Goal: Task Accomplishment & Management: Manage account settings

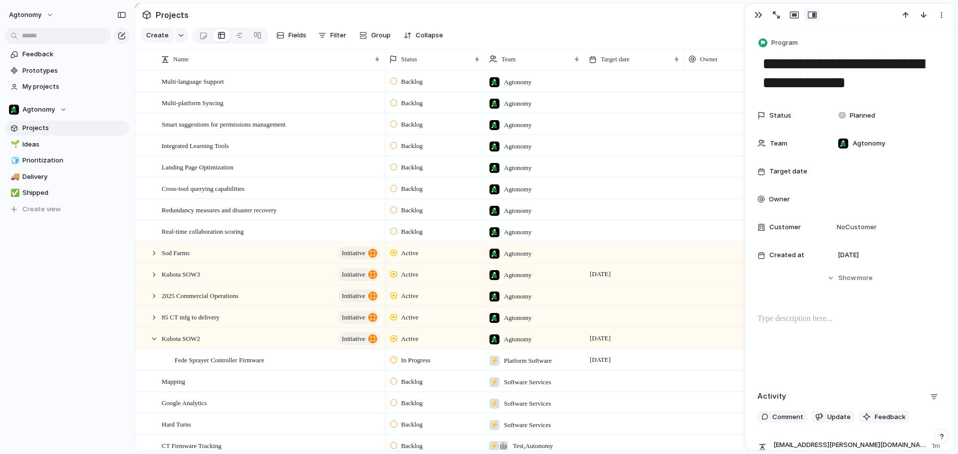
click at [523, 87] on span "Agtonomy" at bounding box center [518, 82] width 28 height 10
click at [523, 93] on div "Agtonomy ⚡ Vehicle Maintenance ⚡ Facilities ⚡ EOL 💡 Product 🏹 Systems ⚡ Invento…" at bounding box center [479, 227] width 958 height 454
click at [236, 91] on div "Multi-language Support" at bounding box center [271, 81] width 219 height 20
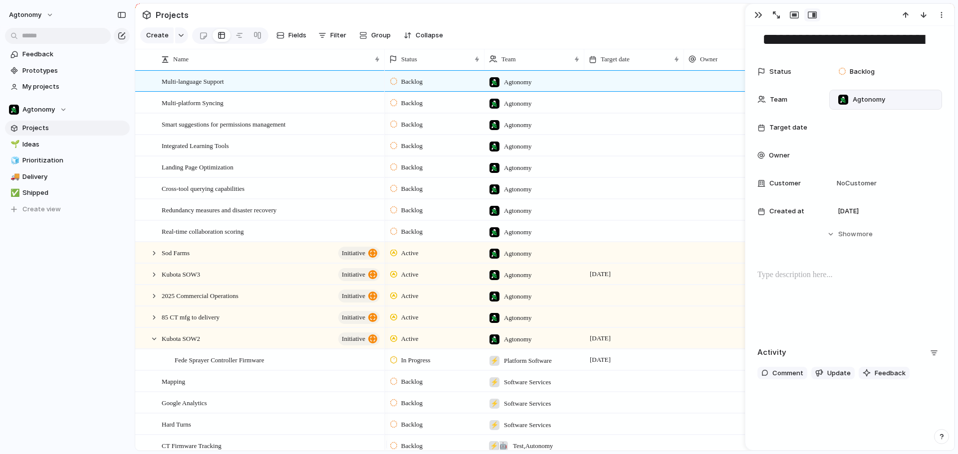
scroll to position [35, 0]
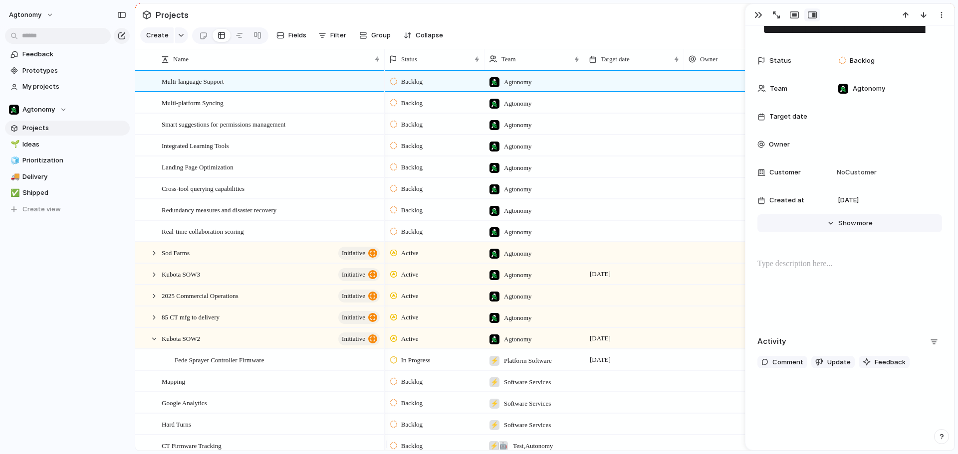
click at [841, 223] on span "Show" at bounding box center [847, 223] width 18 height 10
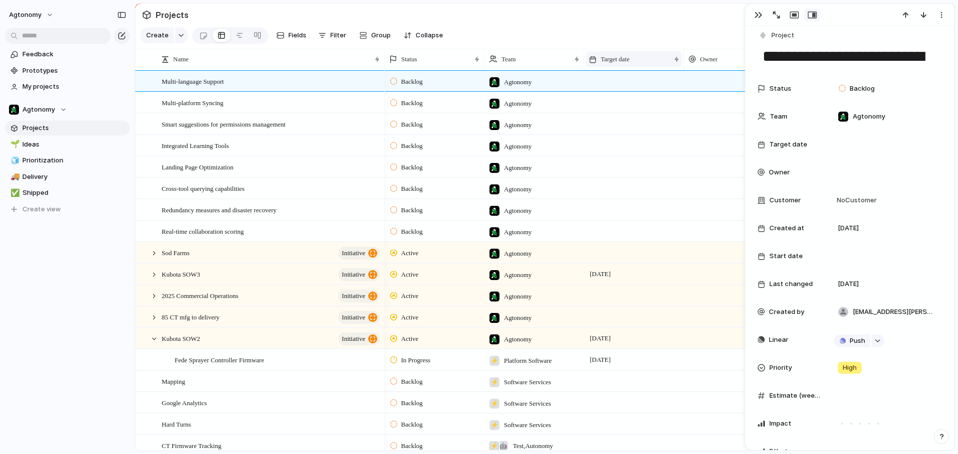
scroll to position [0, 0]
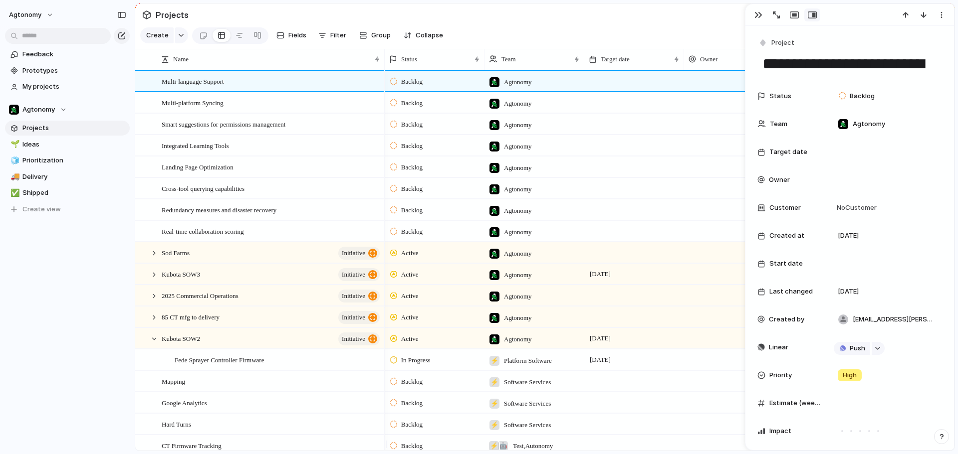
click at [557, 20] on section "Projects" at bounding box center [544, 14] width 819 height 22
click at [760, 13] on div "button" at bounding box center [758, 15] width 8 height 8
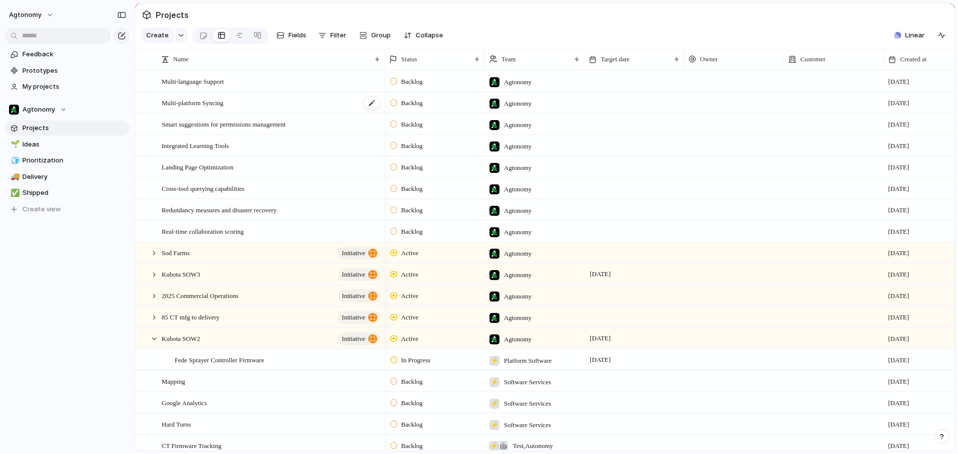
click at [275, 107] on div "Multi-platform Syncing" at bounding box center [271, 103] width 219 height 20
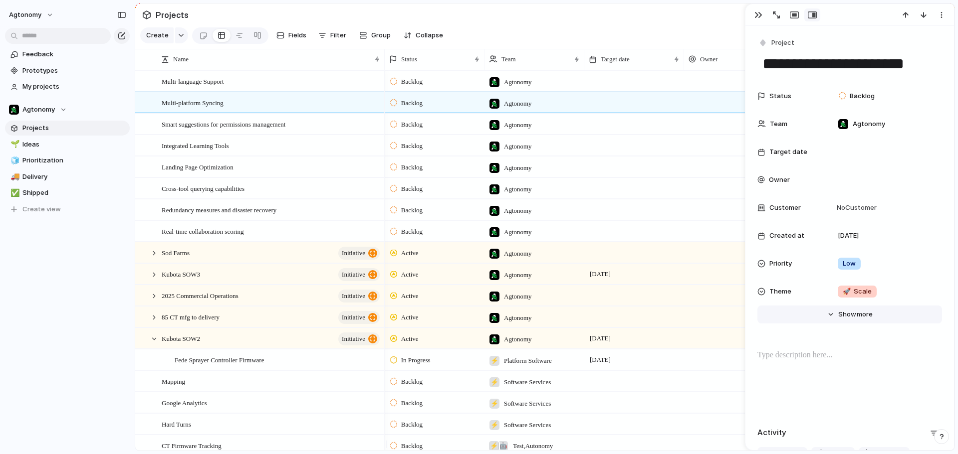
click at [826, 314] on button "Hide Show more" at bounding box center [849, 315] width 185 height 18
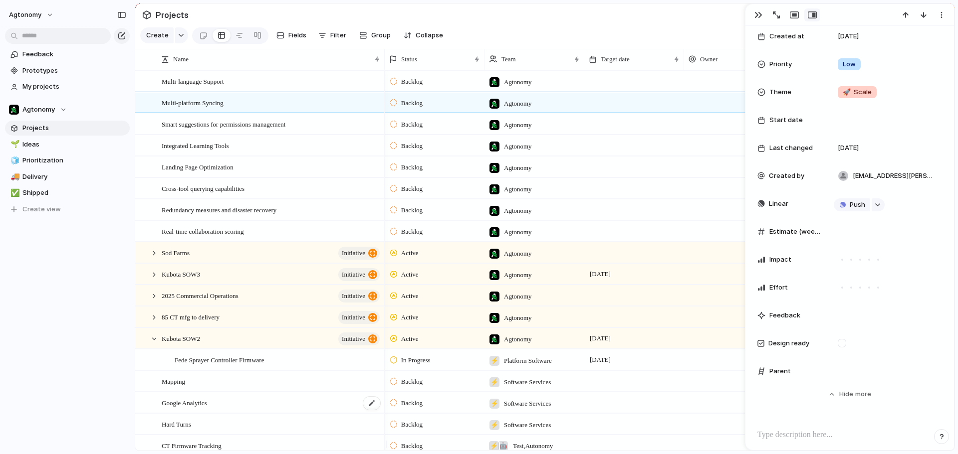
scroll to position [200, 0]
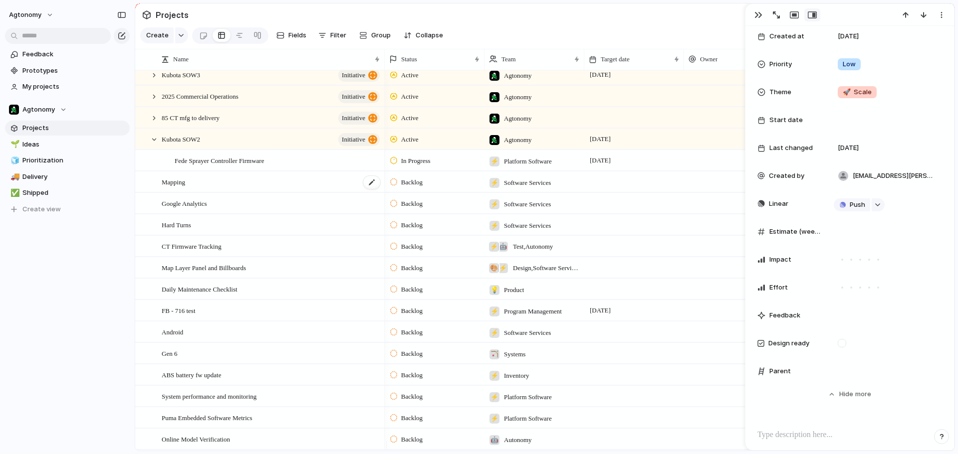
click at [221, 193] on div "Mapping" at bounding box center [271, 182] width 219 height 20
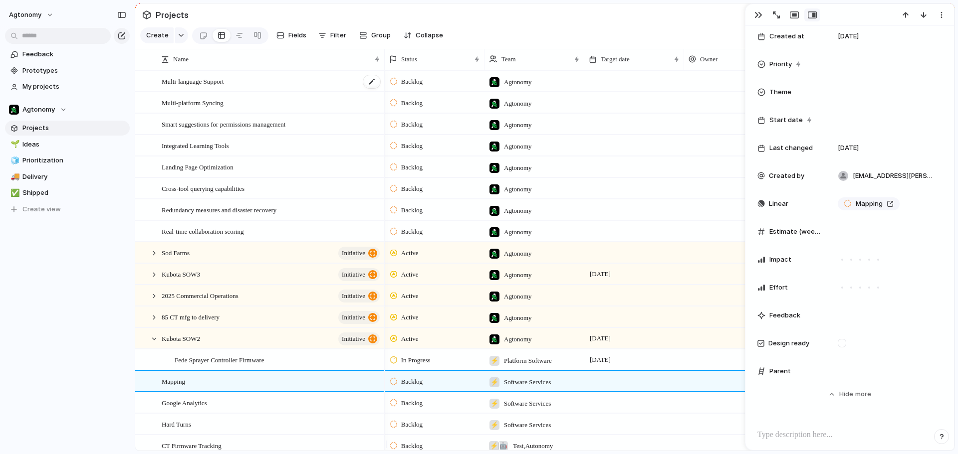
click at [242, 85] on div "Multi-language Support" at bounding box center [271, 81] width 219 height 20
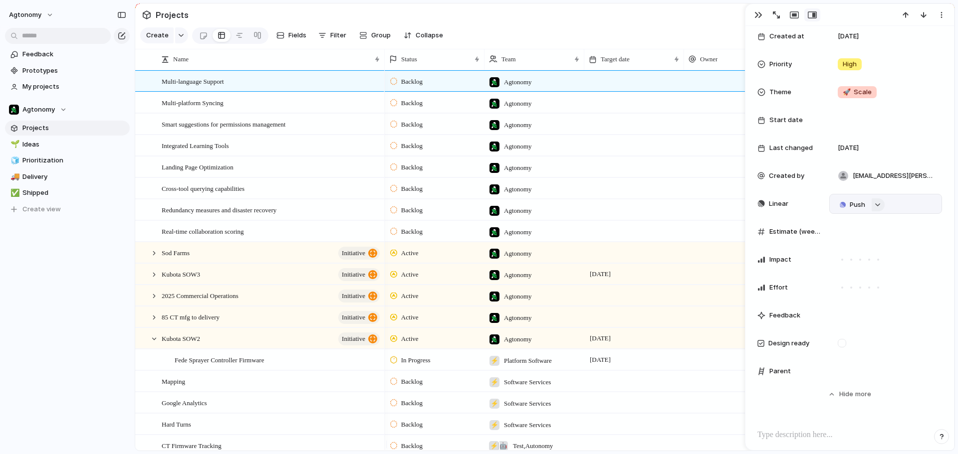
click at [876, 205] on div "button" at bounding box center [877, 205] width 7 height 4
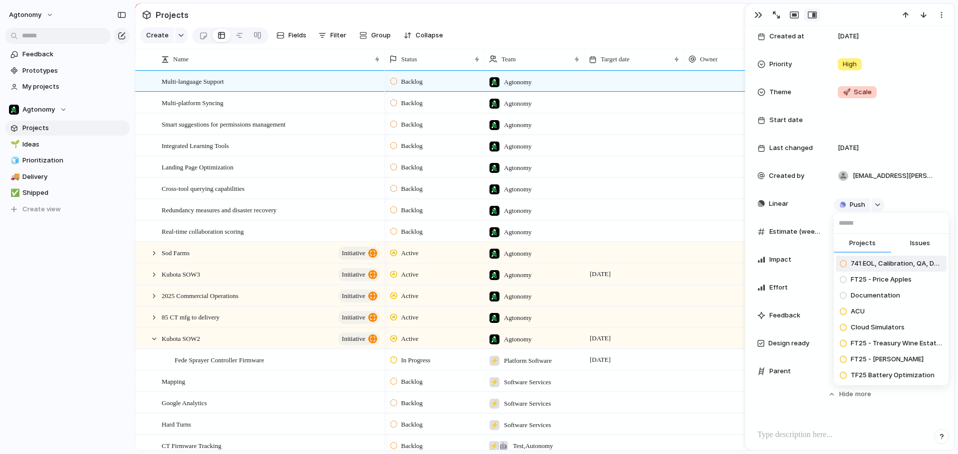
click at [580, 130] on div "Projects Issues 741 EOL, Calibration, QA, Delivery FT25 - Price Apples Document…" at bounding box center [479, 227] width 958 height 454
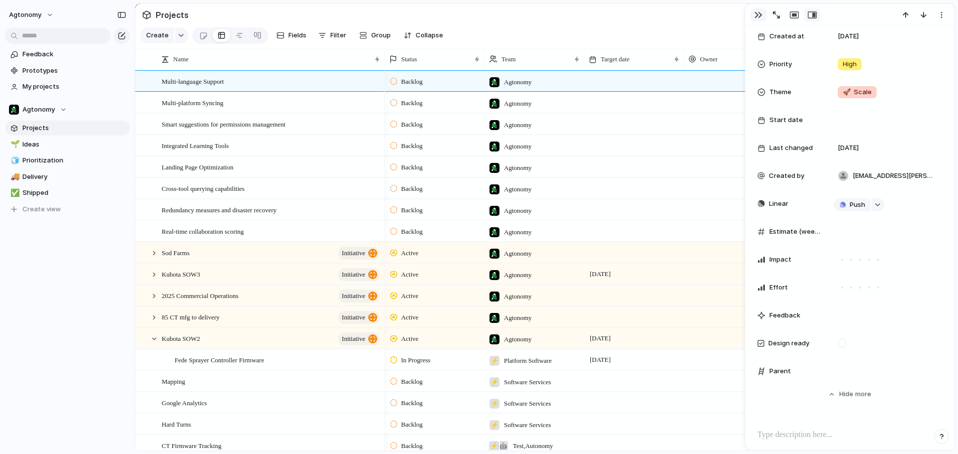
click at [758, 14] on div "button" at bounding box center [758, 15] width 8 height 8
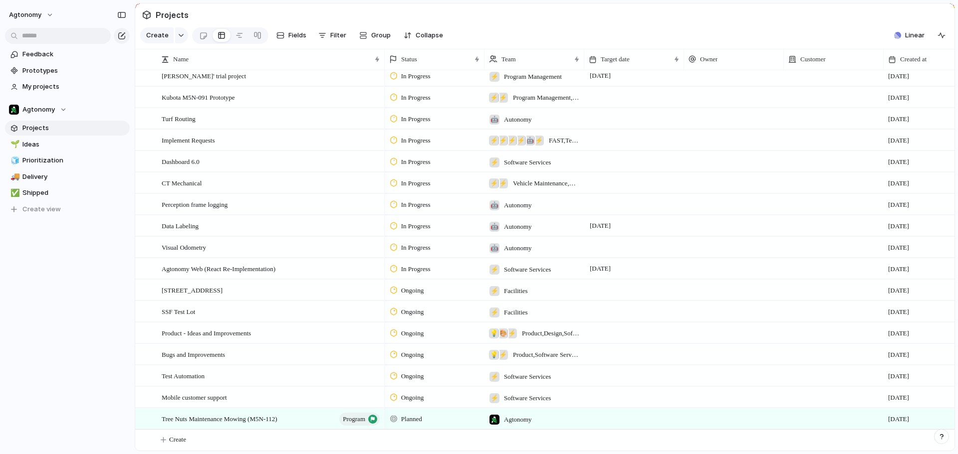
scroll to position [687, 0]
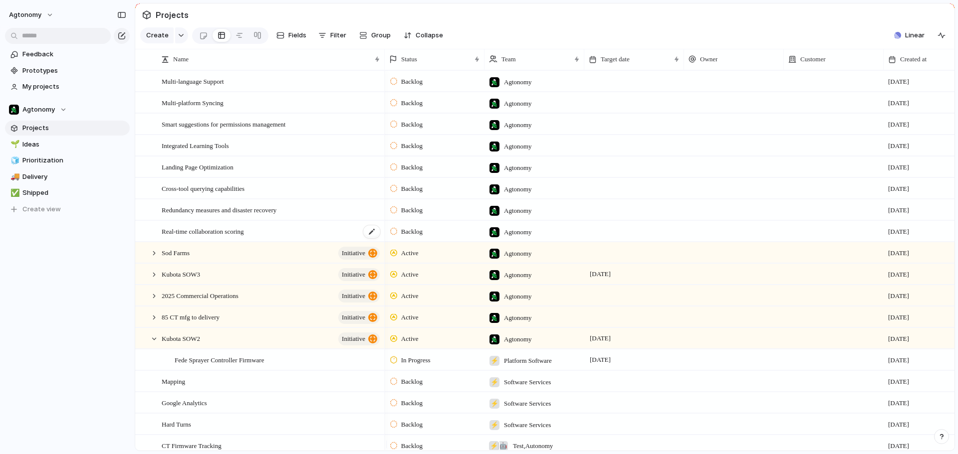
click at [213, 235] on span "Real-time collaboration scoring" at bounding box center [203, 230] width 82 height 11
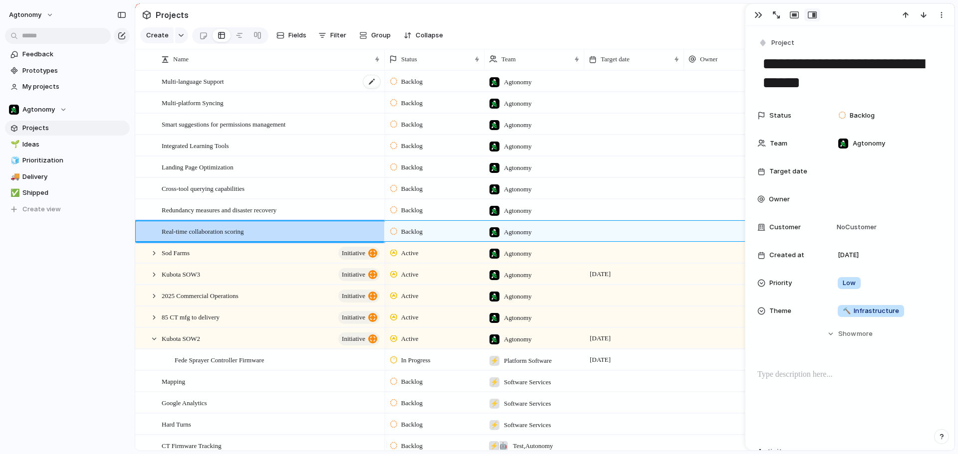
click at [207, 85] on span "Multi-language Support" at bounding box center [193, 80] width 62 height 11
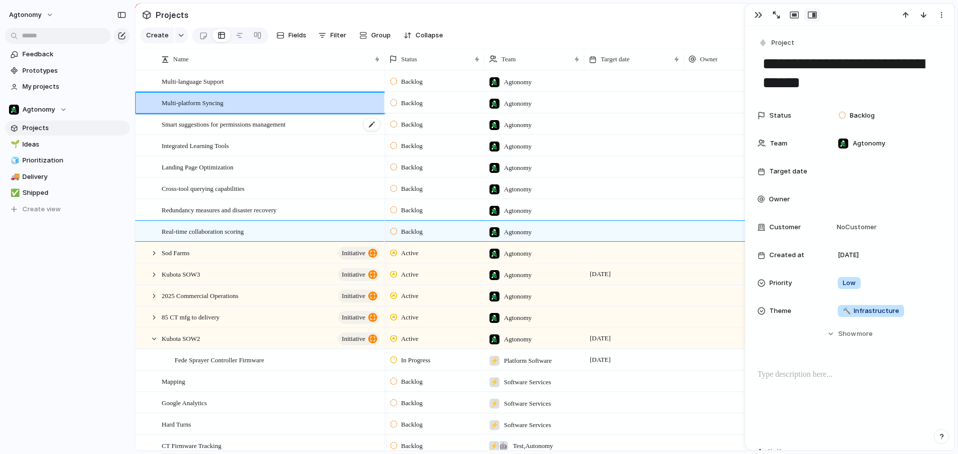
click at [199, 135] on div "Smart suggestions for permissions management" at bounding box center [271, 124] width 219 height 20
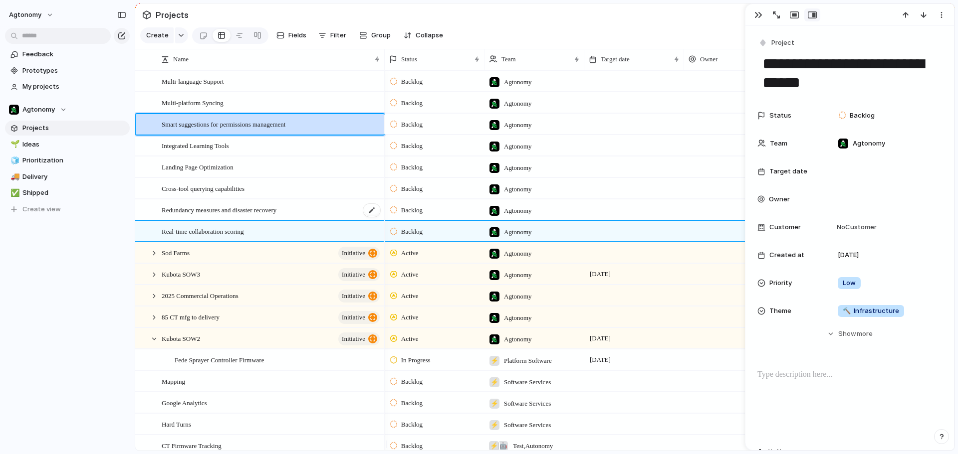
click at [212, 215] on span "Redundancy measures and disaster recovery" at bounding box center [219, 209] width 115 height 11
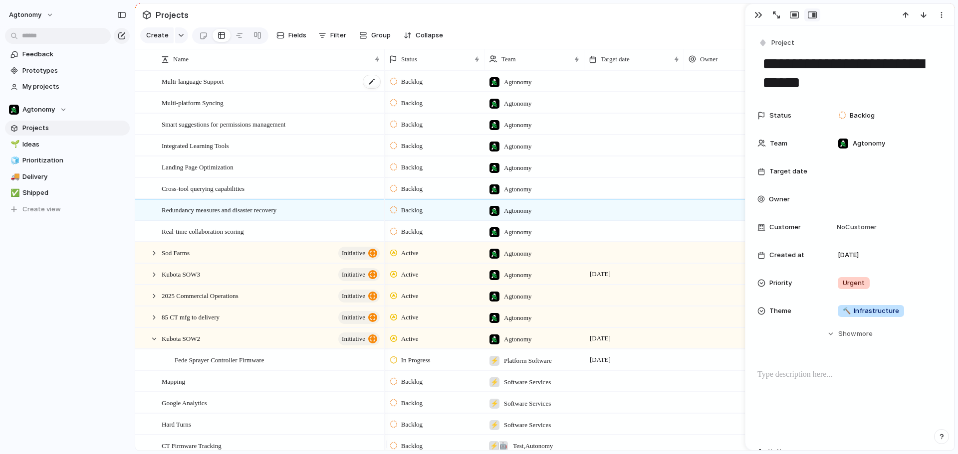
click at [213, 92] on div "Multi-language Support" at bounding box center [271, 81] width 219 height 20
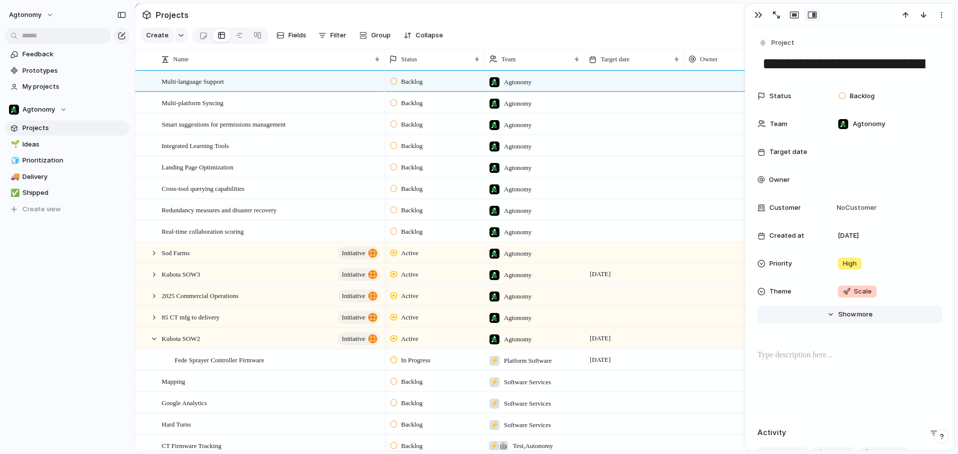
click at [831, 313] on button "Hide Show more" at bounding box center [849, 315] width 185 height 18
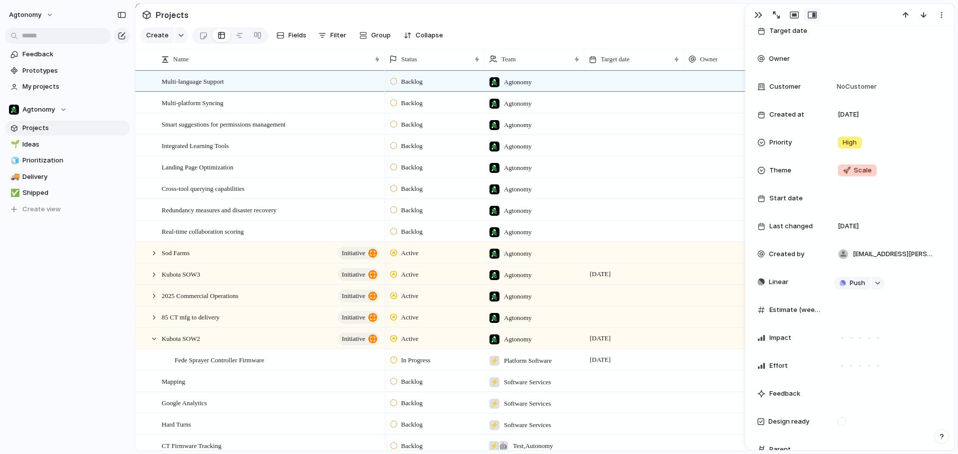
scroll to position [5, 0]
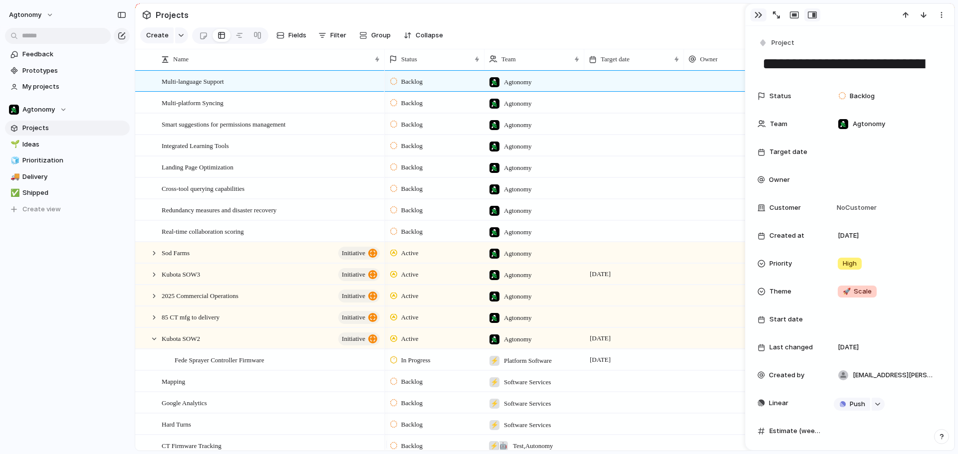
click at [755, 15] on div "button" at bounding box center [758, 15] width 8 height 8
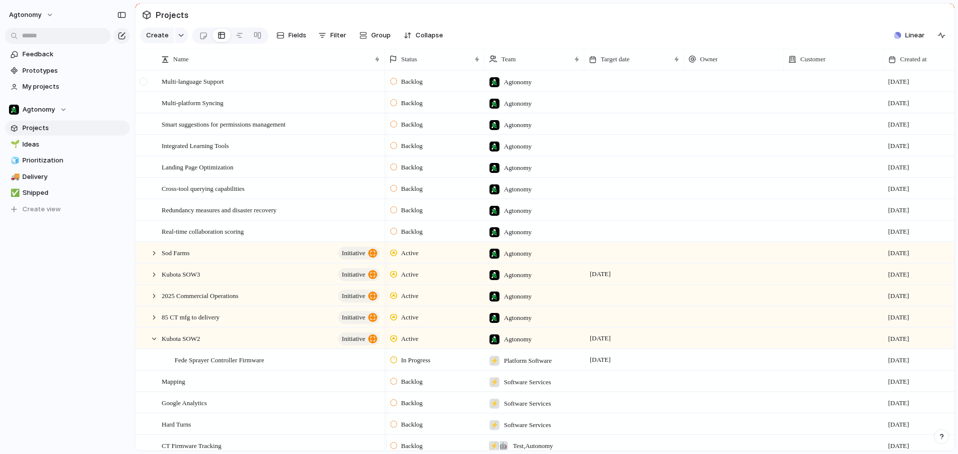
click at [143, 85] on div at bounding box center [143, 81] width 7 height 7
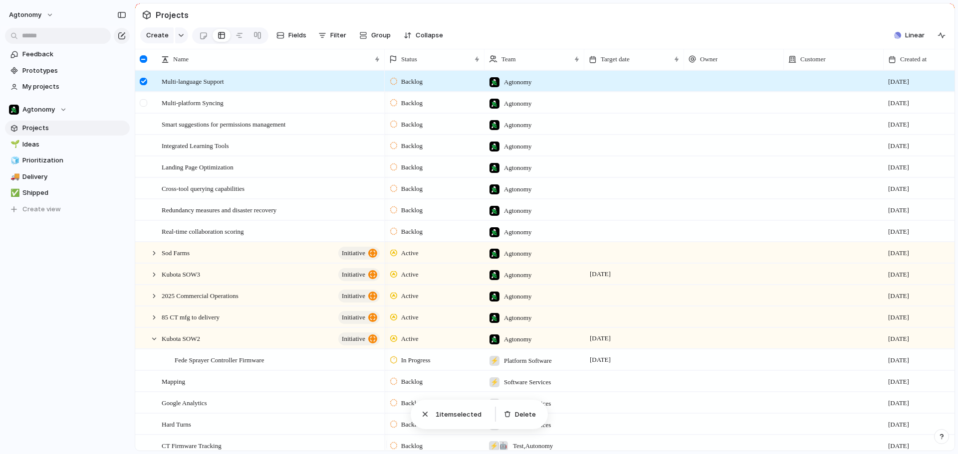
click at [144, 107] on div at bounding box center [143, 102] width 7 height 7
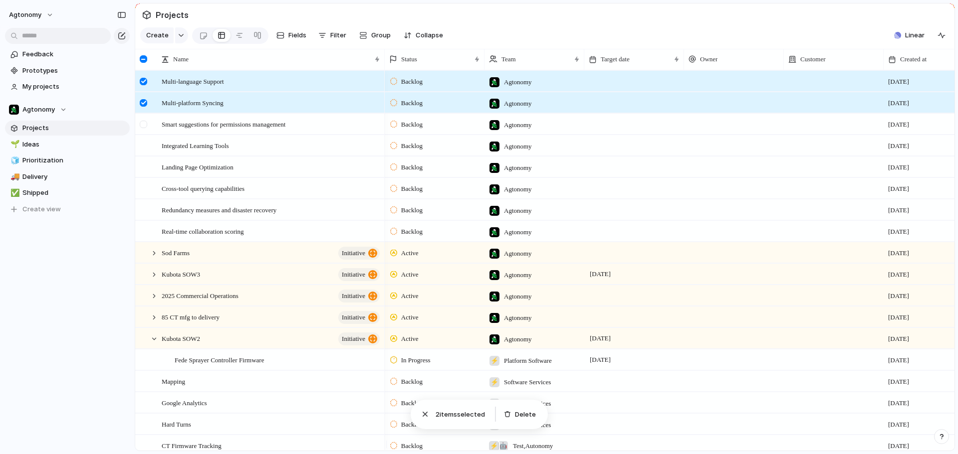
click at [142, 128] on div at bounding box center [143, 124] width 7 height 7
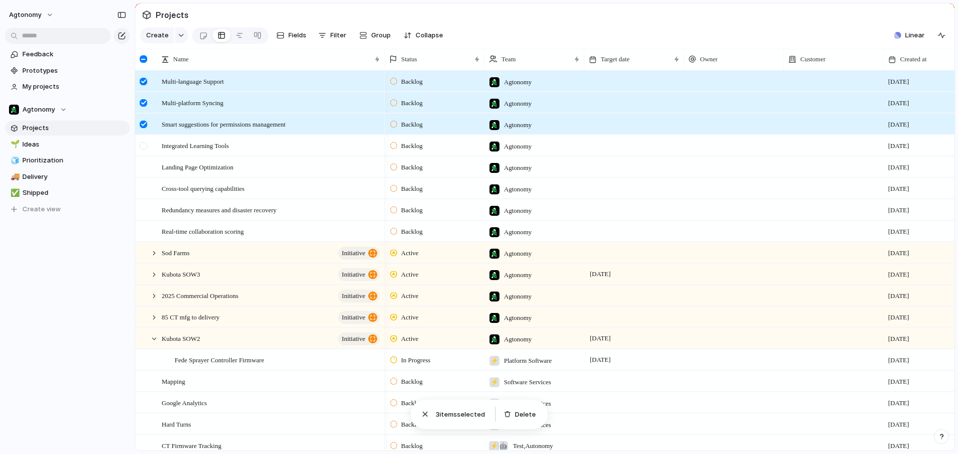
click at [141, 150] on div at bounding box center [143, 145] width 7 height 7
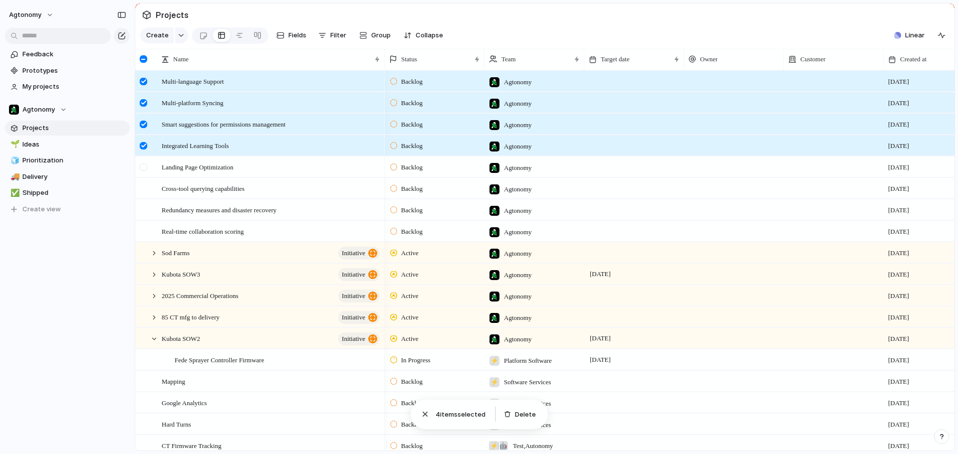
click at [143, 171] on div at bounding box center [143, 167] width 7 height 7
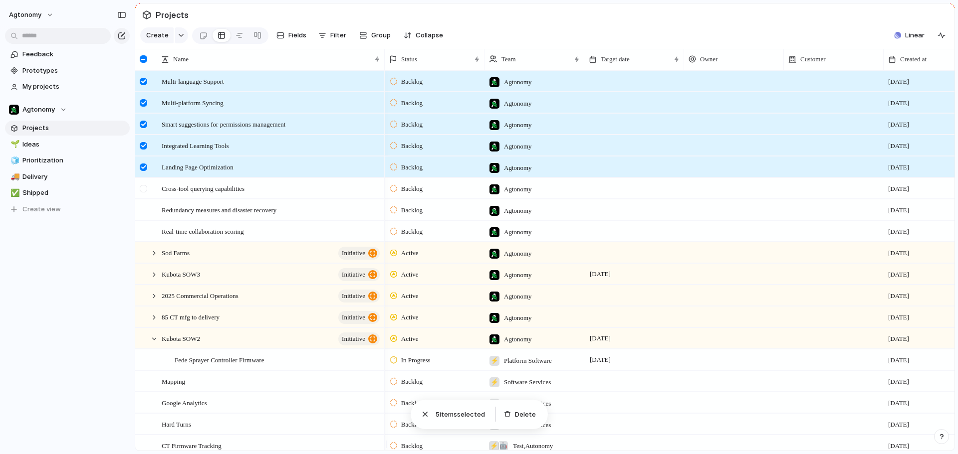
click at [144, 193] on div at bounding box center [143, 188] width 7 height 7
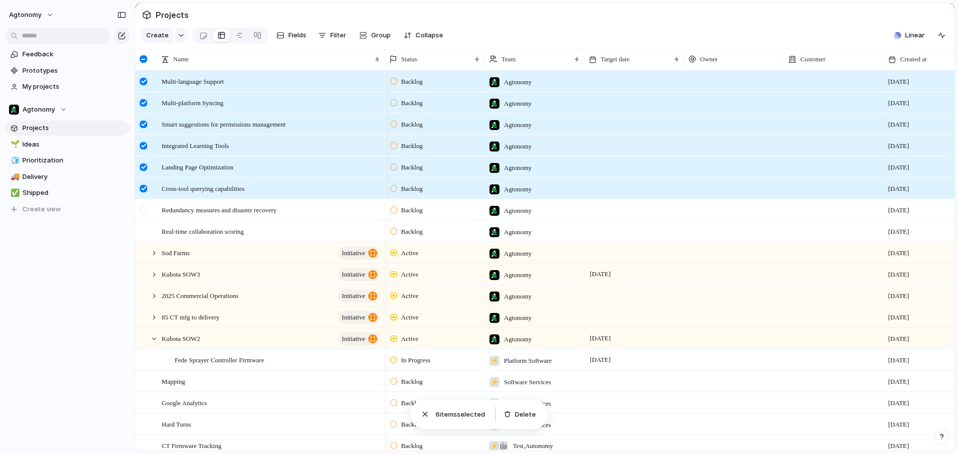
click at [143, 214] on div at bounding box center [143, 210] width 7 height 7
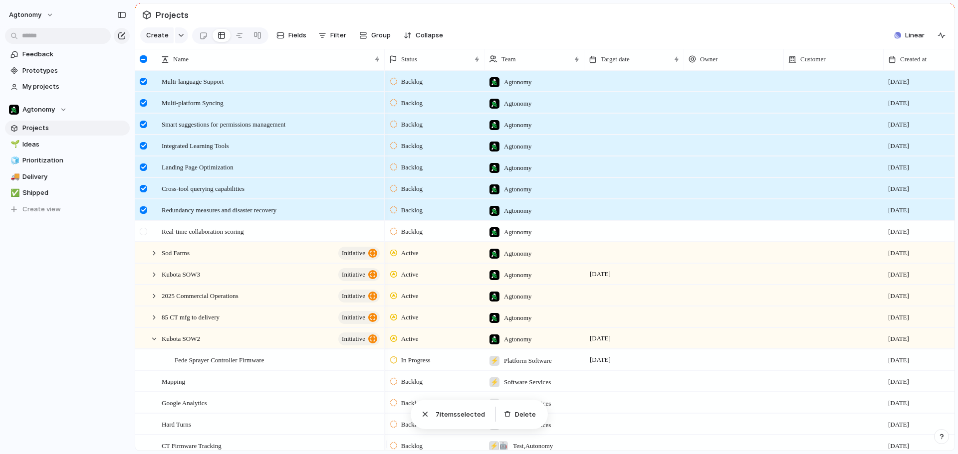
click at [144, 235] on div at bounding box center [143, 231] width 7 height 7
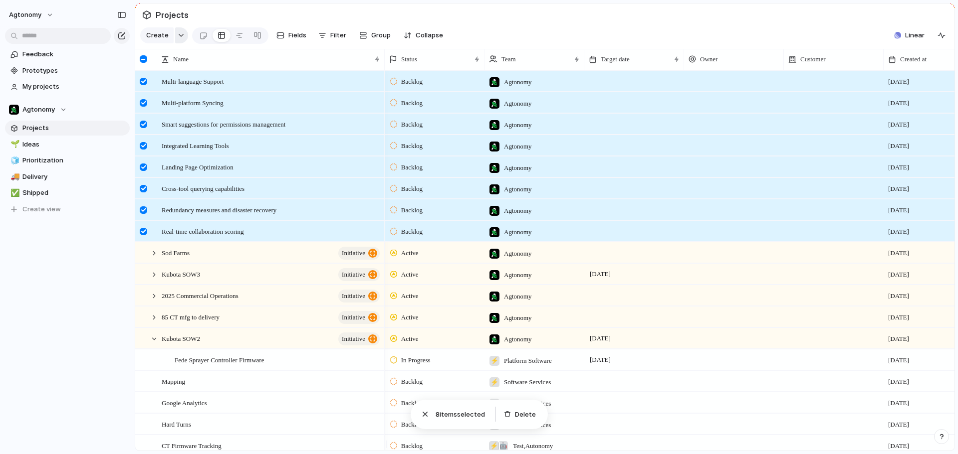
click at [181, 42] on button "button" at bounding box center [181, 35] width 13 height 16
click at [181, 40] on div "Goal Program Initiative Launch Project Customize" at bounding box center [479, 227] width 958 height 454
click at [179, 37] on div "button" at bounding box center [181, 35] width 7 height 4
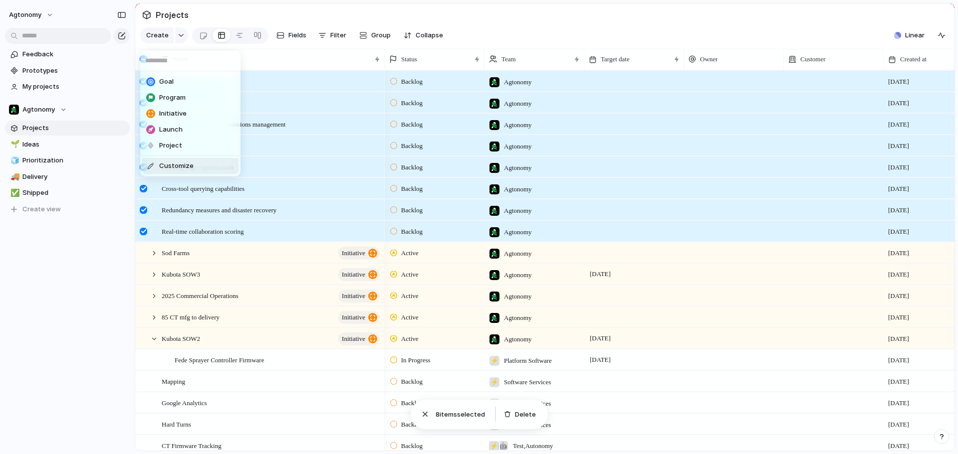
click at [185, 167] on span "Customize" at bounding box center [176, 166] width 34 height 10
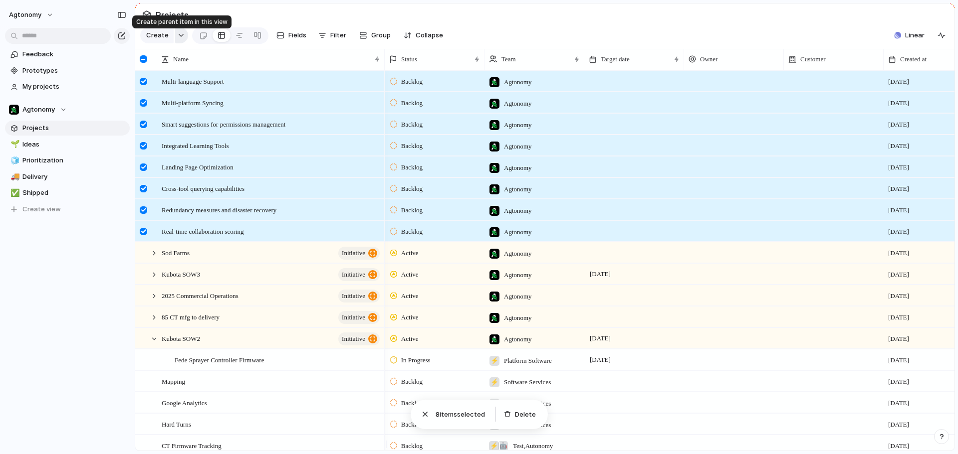
click at [180, 37] on div "button" at bounding box center [181, 35] width 7 height 4
click at [180, 37] on div "Goal Program Initiative Launch Project Customize" at bounding box center [479, 227] width 958 height 454
click at [141, 63] on div at bounding box center [143, 58] width 7 height 7
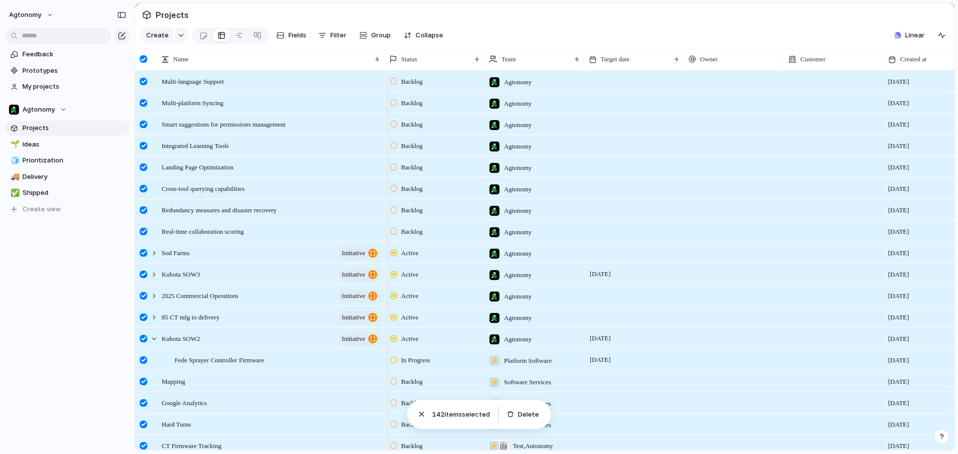
click at [145, 63] on div at bounding box center [143, 58] width 7 height 7
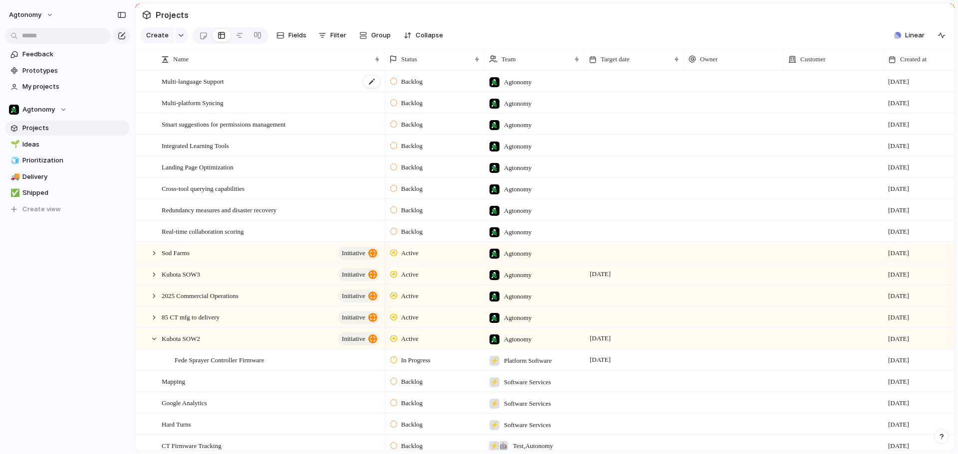
click at [189, 87] on span "Multi-language Support" at bounding box center [193, 80] width 62 height 11
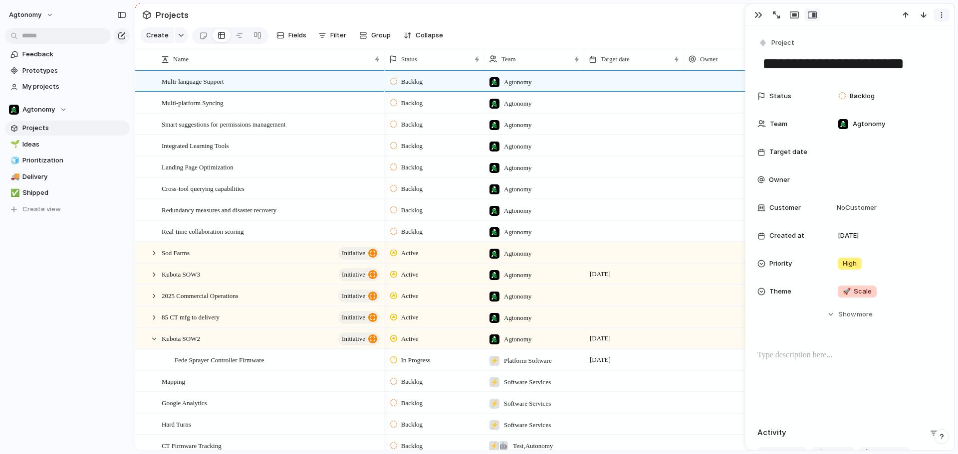
click at [938, 9] on button "button" at bounding box center [941, 14] width 16 height 13
click at [908, 49] on li "Delete" at bounding box center [910, 52] width 75 height 16
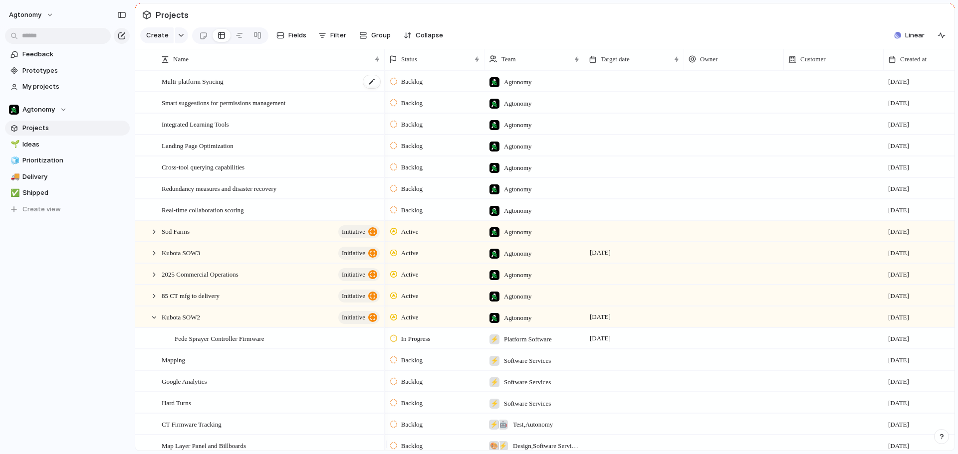
click at [282, 92] on div "Multi-platform Syncing" at bounding box center [271, 81] width 219 height 20
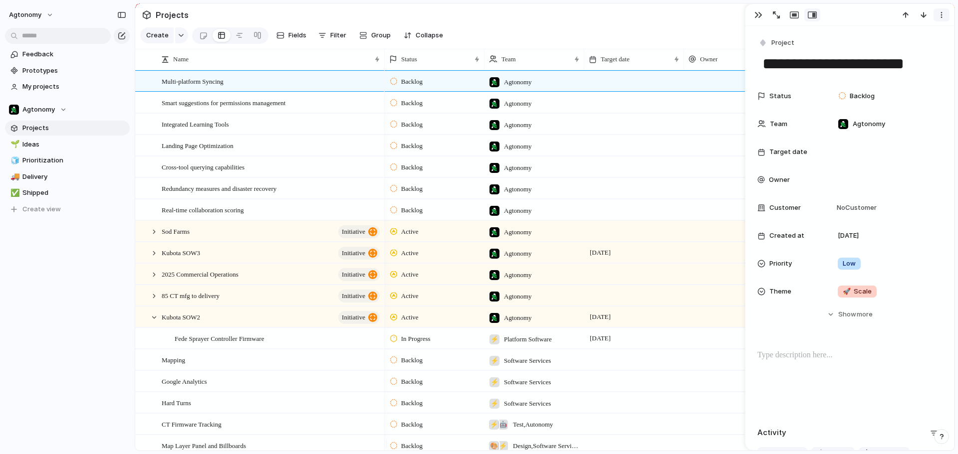
click at [946, 13] on button "button" at bounding box center [941, 14] width 16 height 13
click at [918, 51] on li "Delete" at bounding box center [910, 52] width 75 height 16
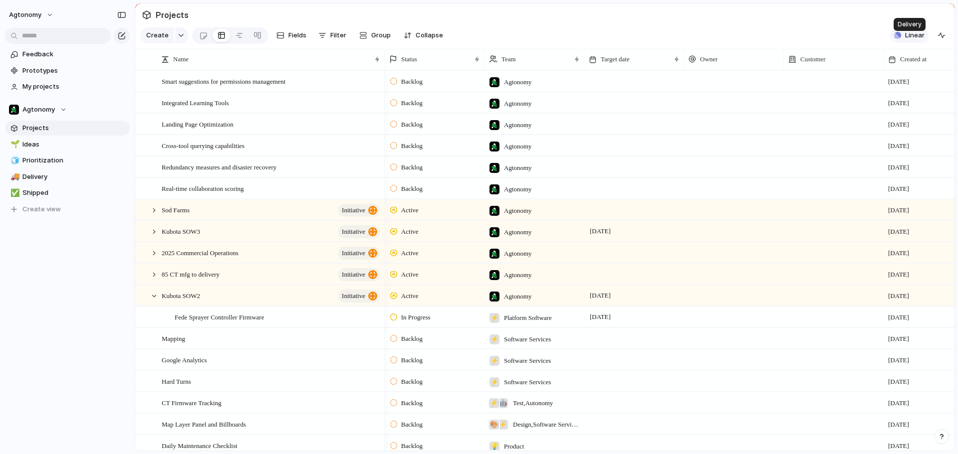
click at [911, 40] on span "Linear" at bounding box center [914, 35] width 19 height 10
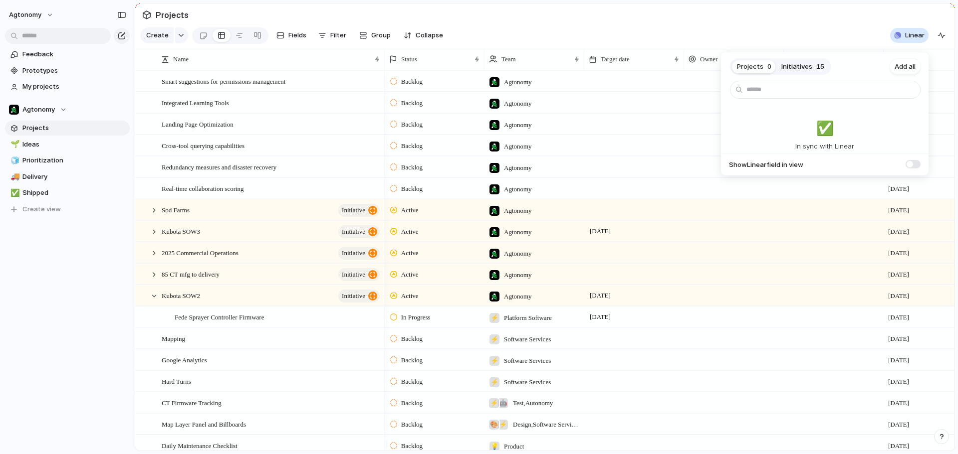
click at [828, 33] on div "Projects 0 Initiatives 15 Add all ✅️ In sync with Linear Show Linear field in v…" at bounding box center [479, 227] width 958 height 454
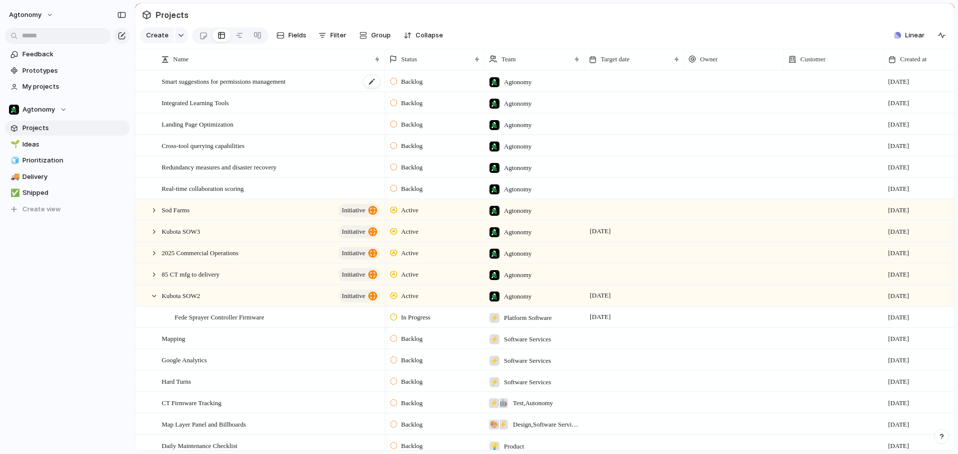
click at [177, 87] on span "Smart suggestions for permissions management" at bounding box center [224, 80] width 124 height 11
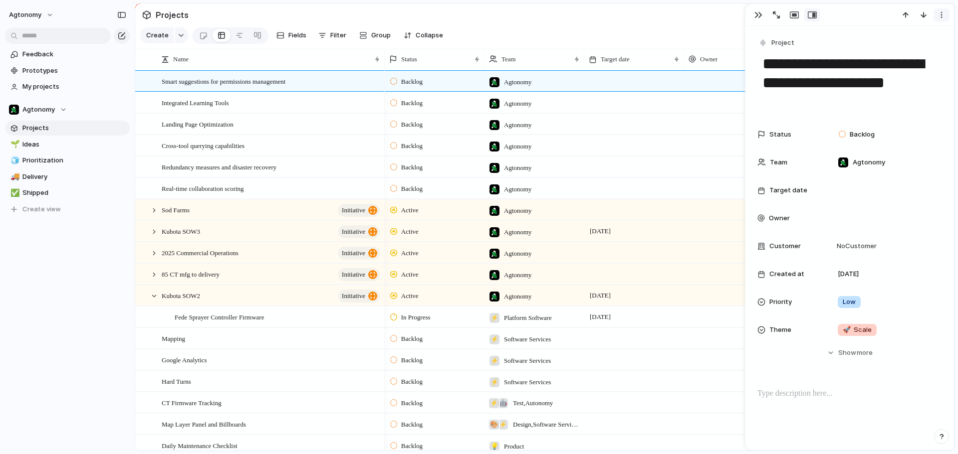
click at [940, 17] on div "button" at bounding box center [941, 15] width 8 height 8
click at [914, 49] on li "Delete" at bounding box center [910, 52] width 75 height 16
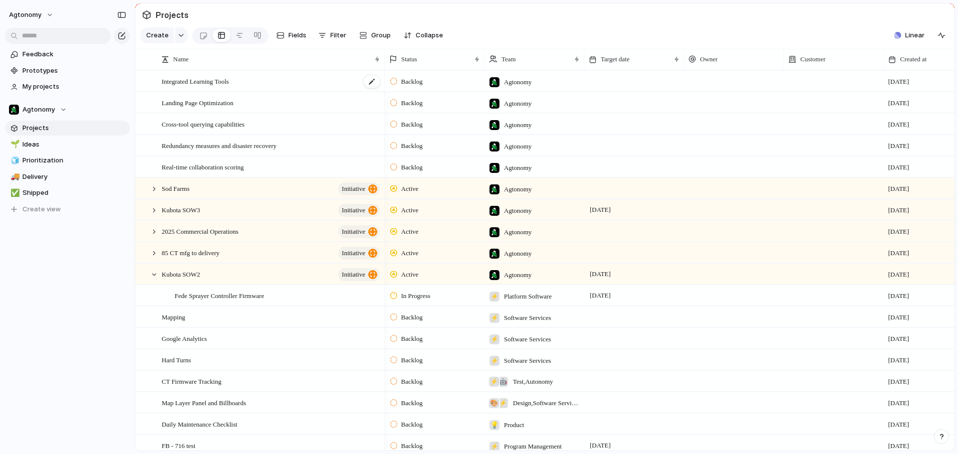
click at [256, 85] on div "Integrated Learning Tools" at bounding box center [271, 81] width 219 height 20
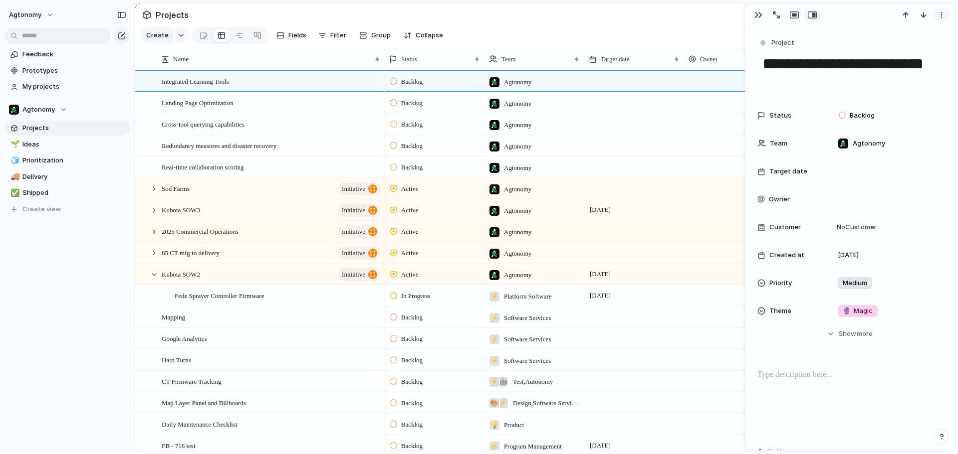
click at [942, 15] on div "button" at bounding box center [941, 15] width 8 height 8
click at [907, 52] on span "Delete" at bounding box center [898, 52] width 21 height 10
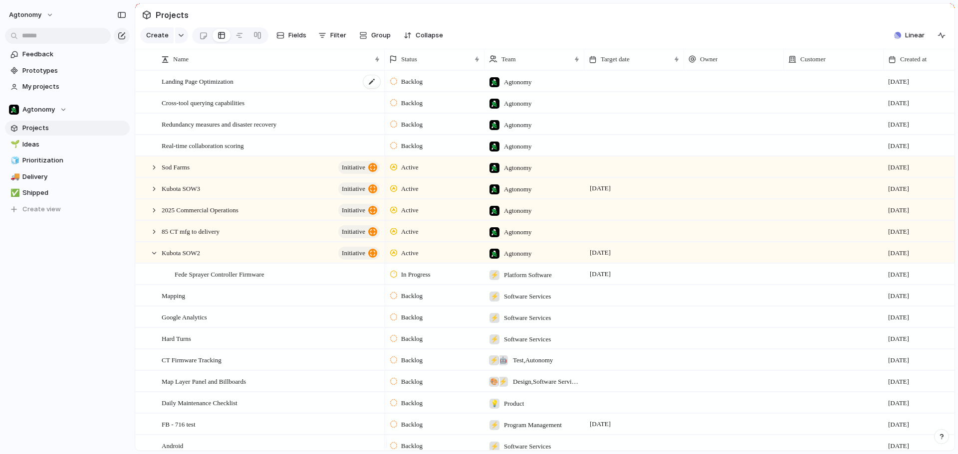
click at [293, 85] on div "Landing Page Optimization" at bounding box center [271, 81] width 219 height 20
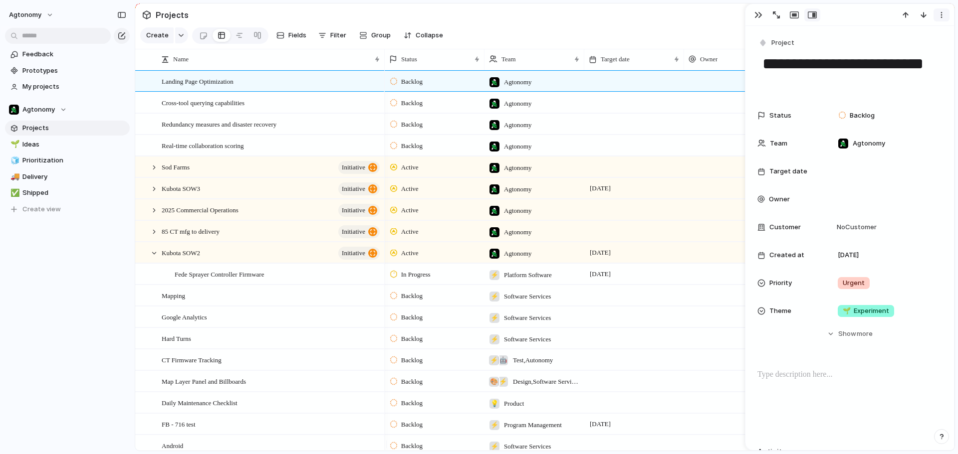
click at [937, 12] on div "button" at bounding box center [941, 15] width 8 height 8
click at [897, 53] on span "Delete" at bounding box center [898, 52] width 21 height 10
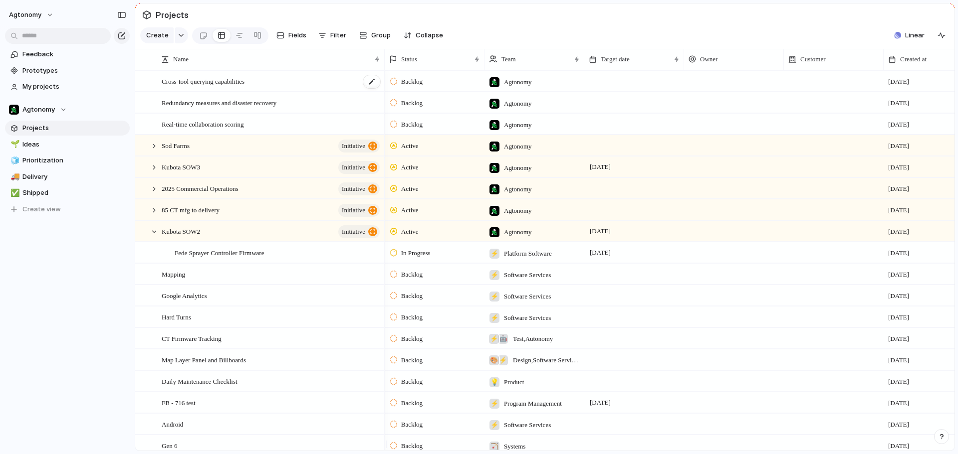
click at [289, 89] on div "Cross-tool querying capabilities" at bounding box center [271, 81] width 219 height 20
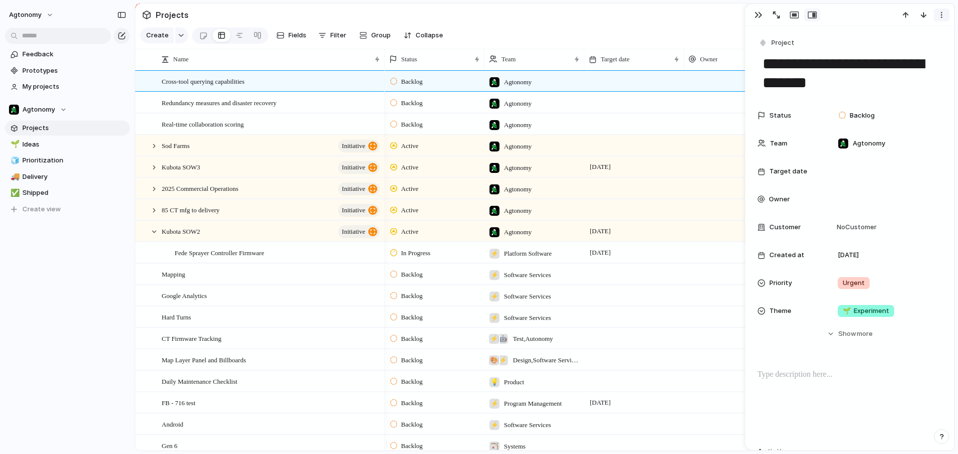
click at [935, 13] on button "button" at bounding box center [941, 14] width 16 height 13
click at [896, 50] on span "Delete" at bounding box center [898, 52] width 21 height 10
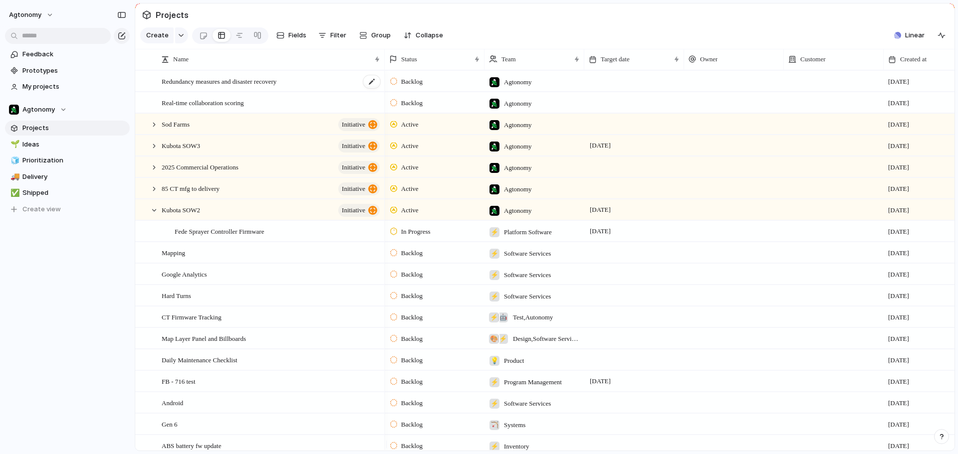
click at [326, 88] on div "Redundancy measures and disaster recovery" at bounding box center [271, 81] width 219 height 20
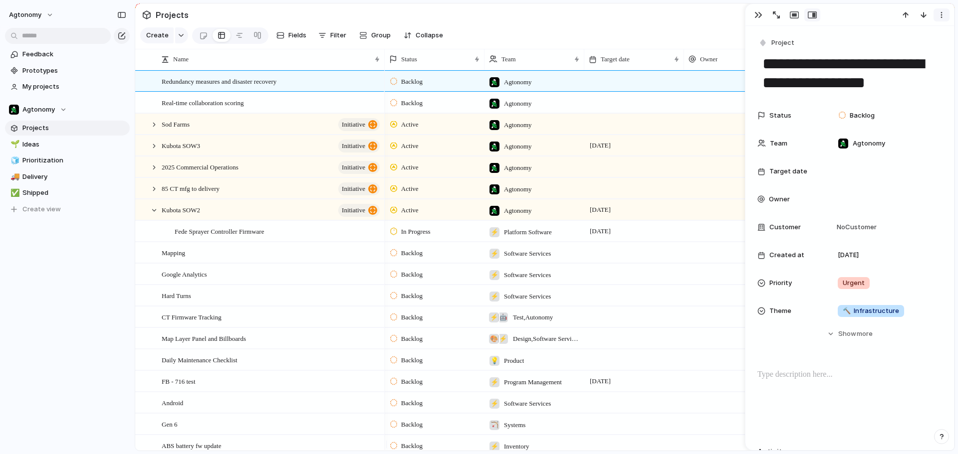
click at [938, 15] on div "button" at bounding box center [941, 15] width 8 height 8
click at [910, 49] on li "Delete" at bounding box center [910, 52] width 75 height 16
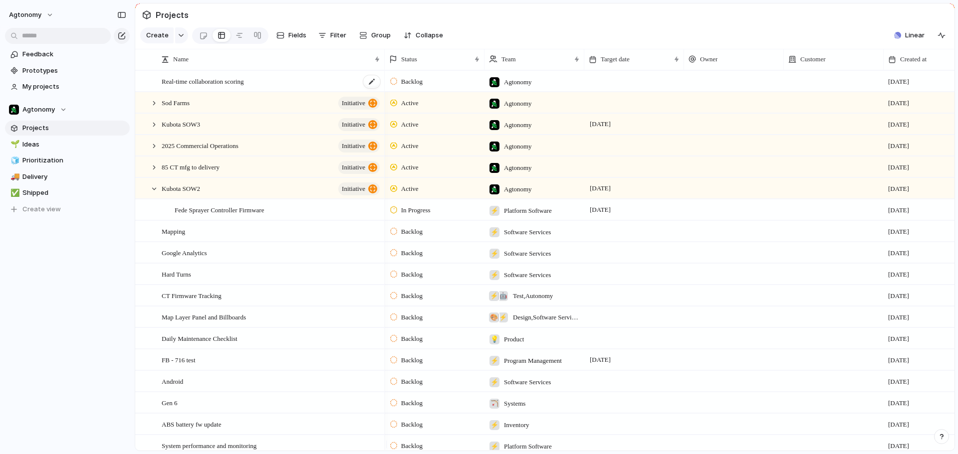
click at [275, 91] on div "Real-time collaboration scoring" at bounding box center [271, 81] width 219 height 20
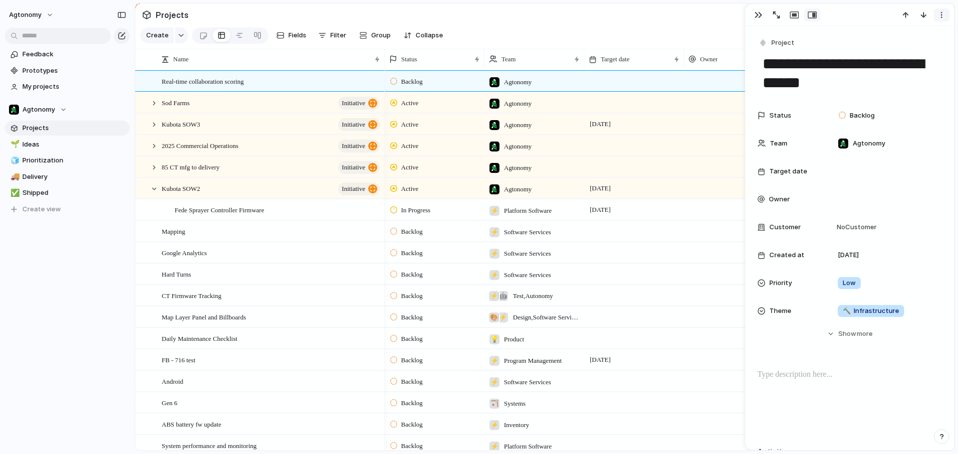
click at [937, 13] on button "button" at bounding box center [941, 14] width 16 height 13
click at [907, 52] on span "Delete" at bounding box center [898, 52] width 21 height 10
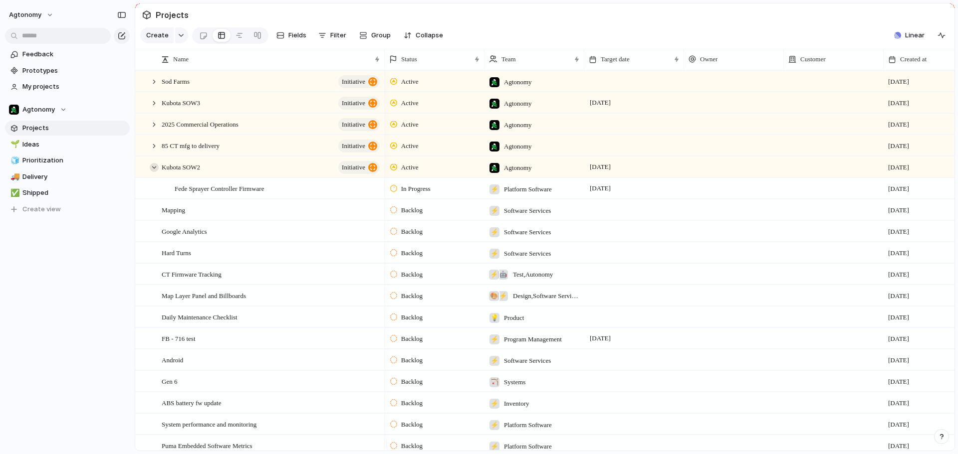
click at [156, 172] on div at bounding box center [154, 167] width 9 height 9
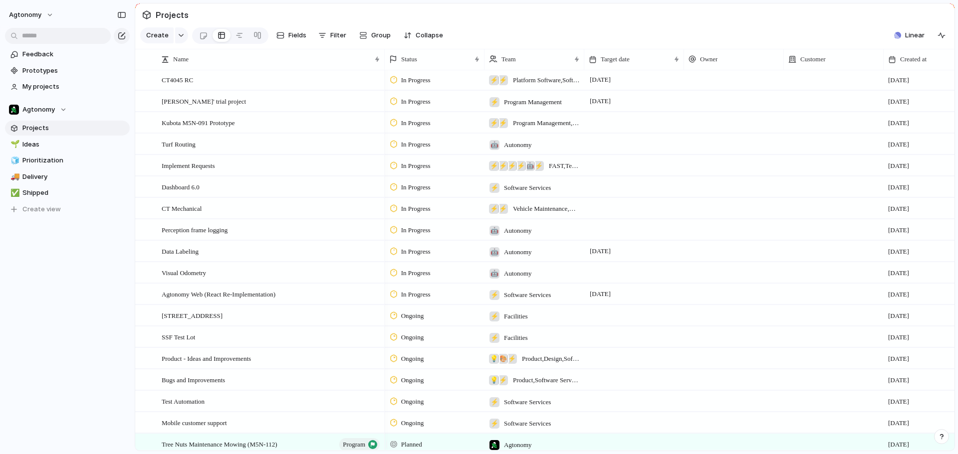
scroll to position [1729, 0]
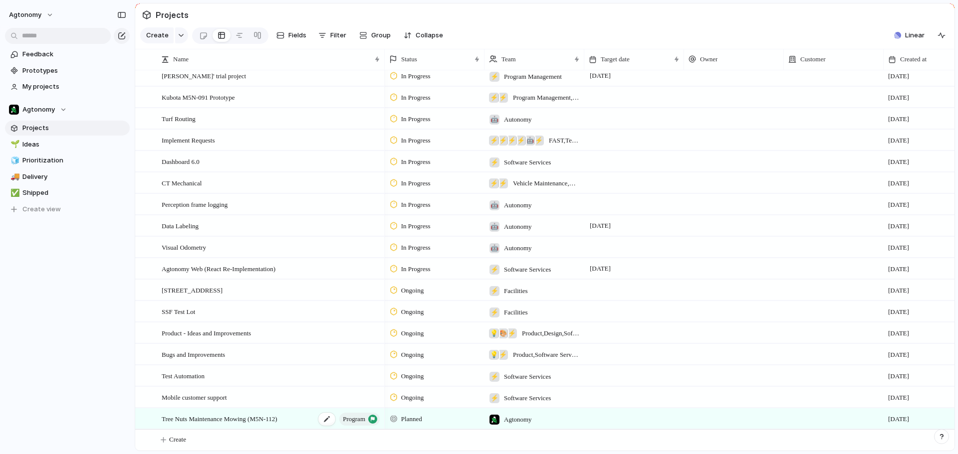
click at [348, 421] on span "program" at bounding box center [354, 420] width 22 height 14
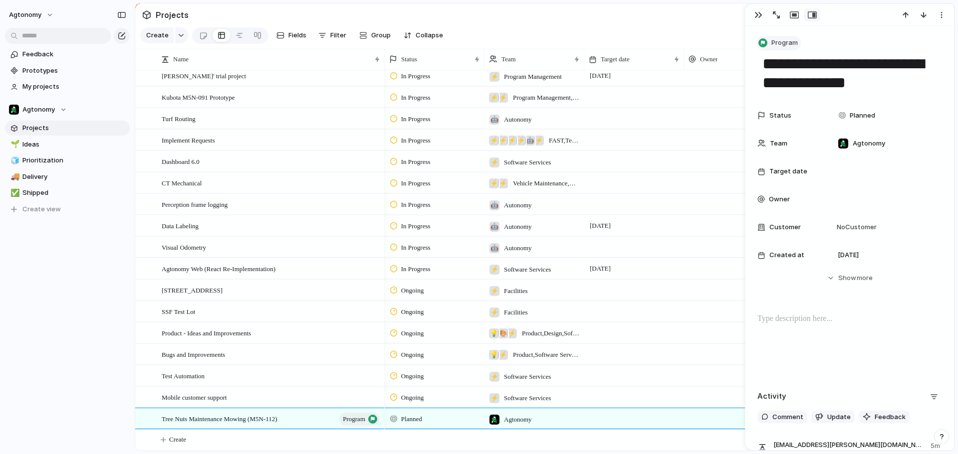
click at [777, 44] on span "Program" at bounding box center [784, 43] width 26 height 10
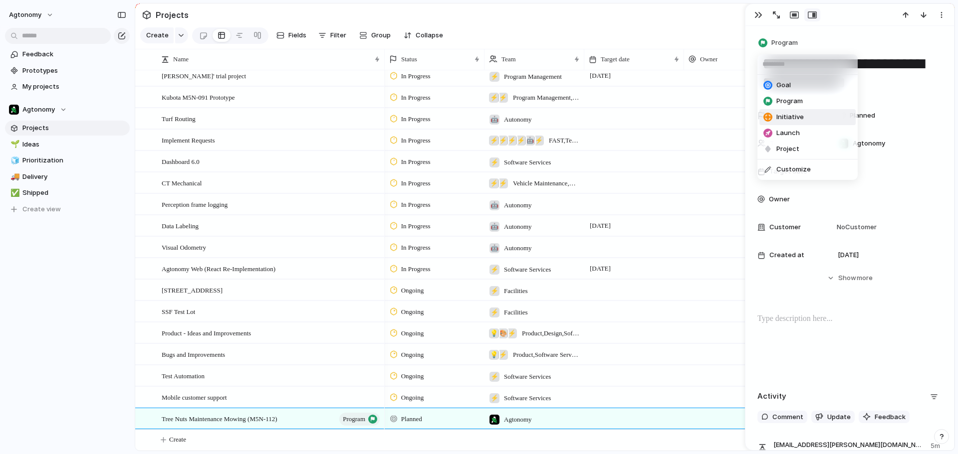
click at [792, 114] on span "Initiative" at bounding box center [789, 117] width 27 height 10
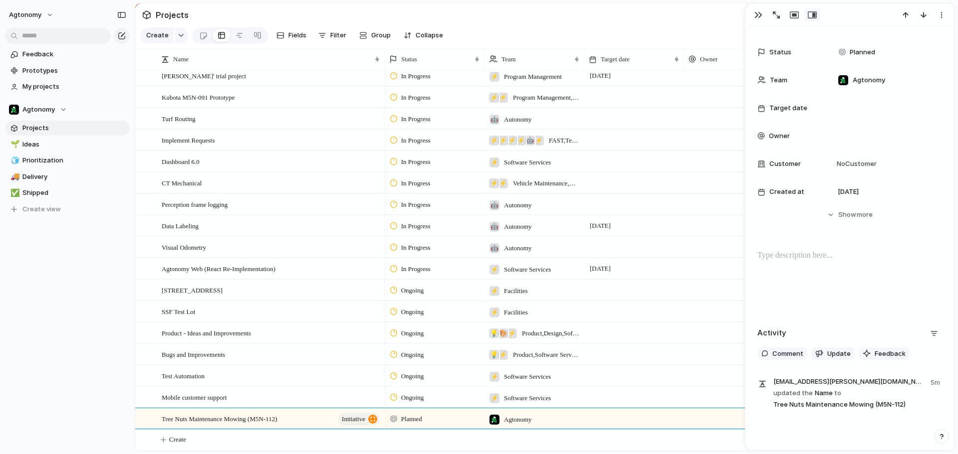
scroll to position [103, 0]
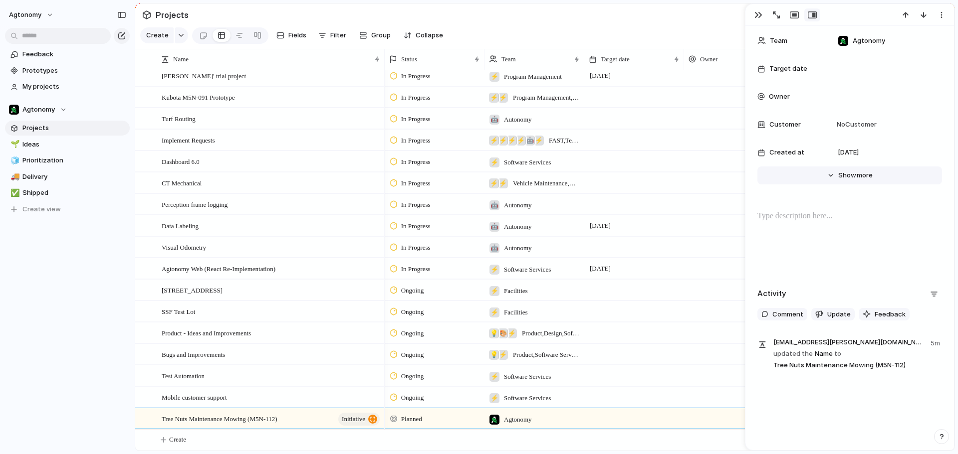
click at [847, 180] on span "Show" at bounding box center [847, 176] width 18 height 10
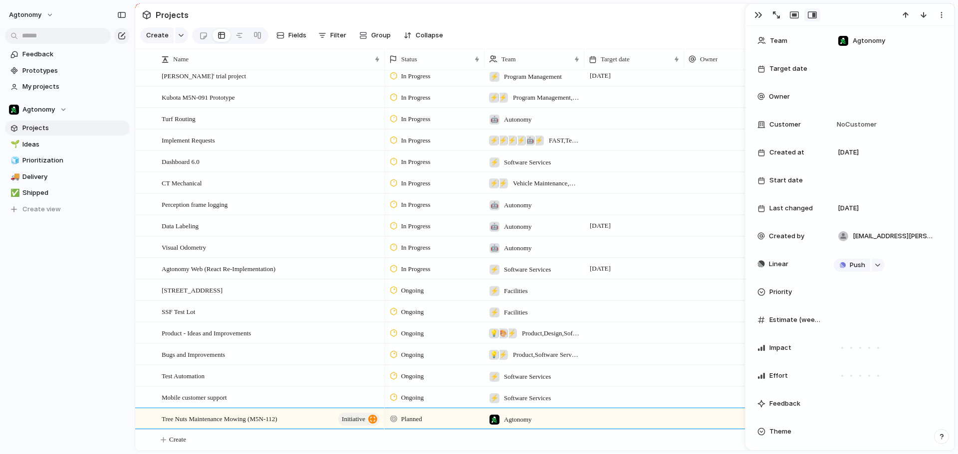
click at [634, 28] on section "Create Fields Filter Group Zoom Collapse Linear" at bounding box center [544, 37] width 819 height 24
click at [753, 14] on button "button" at bounding box center [758, 14] width 16 height 13
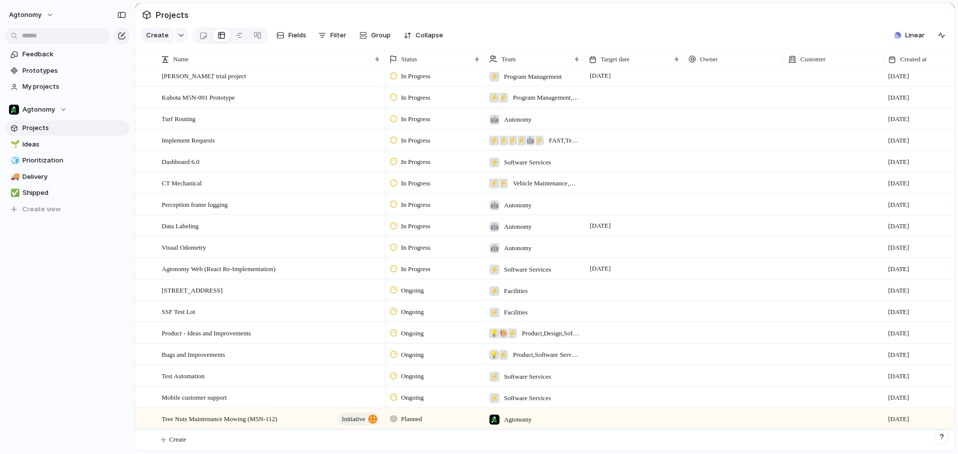
click at [942, 436] on div "button" at bounding box center [941, 436] width 7 height 7
click at [881, 399] on span "Contact us" at bounding box center [879, 398] width 36 height 10
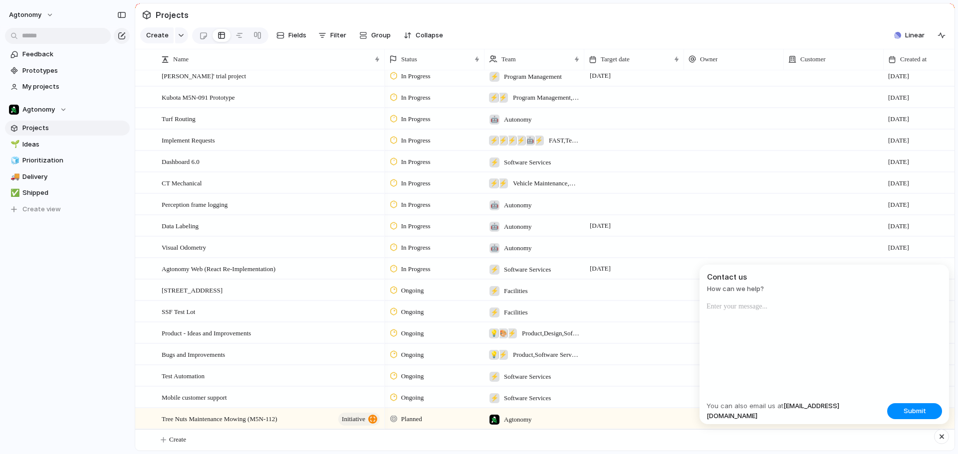
click at [940, 437] on div "button" at bounding box center [941, 437] width 8 height 12
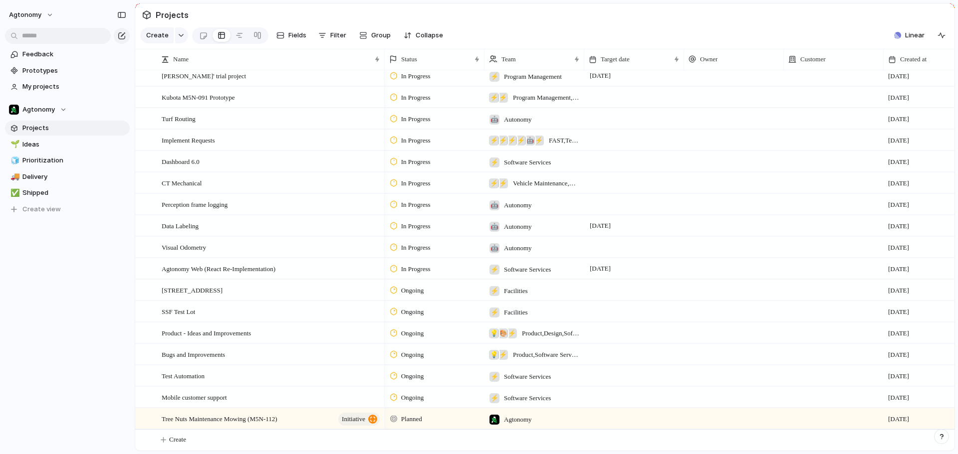
click at [940, 437] on div "button" at bounding box center [941, 436] width 7 height 7
click at [889, 352] on span "Documentation" at bounding box center [885, 350] width 49 height 10
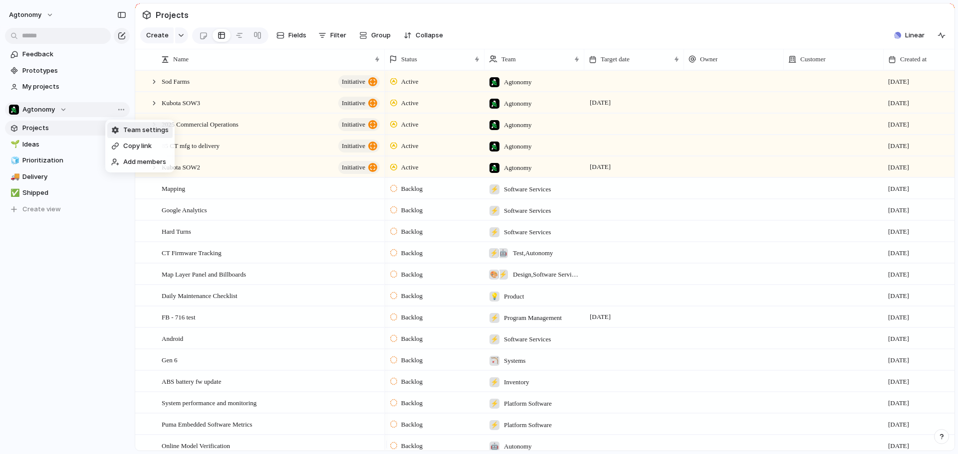
click at [118, 108] on div "Team settings Copy link Add members" at bounding box center [479, 227] width 958 height 454
click at [42, 205] on span "Create view" at bounding box center [41, 210] width 38 height 10
